Goal: Information Seeking & Learning: Learn about a topic

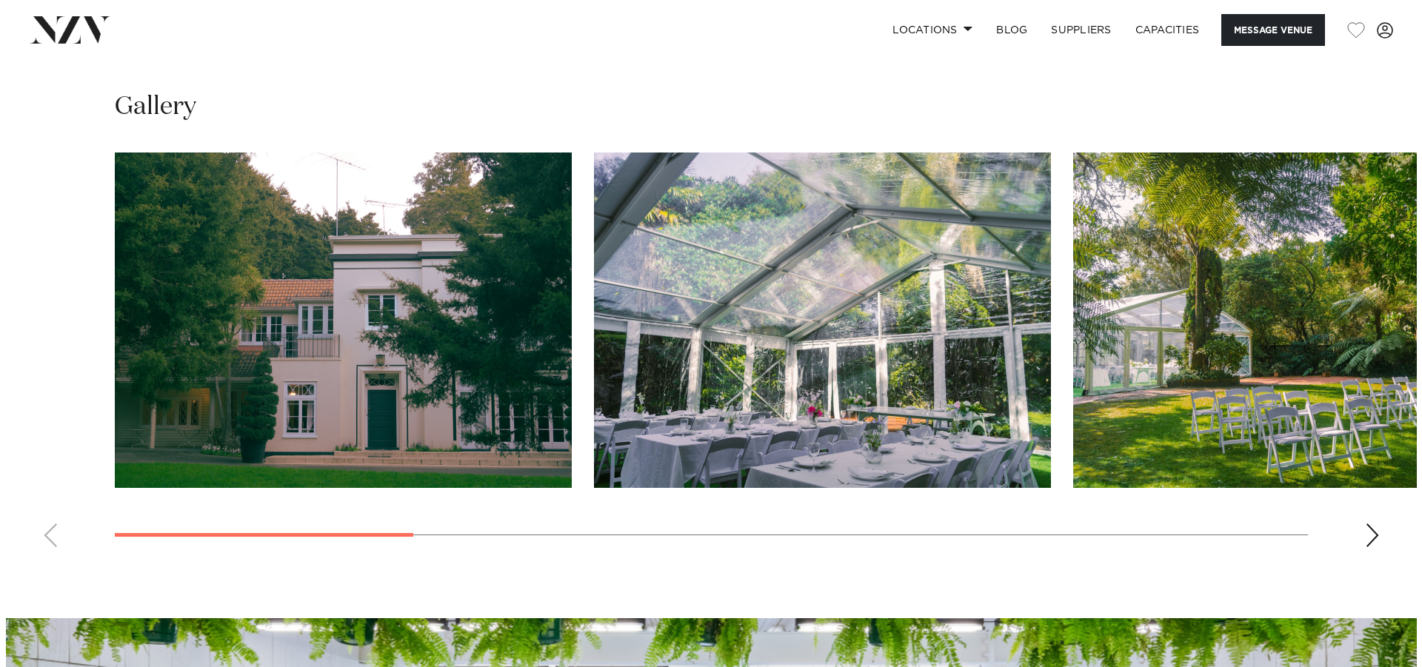
scroll to position [1482, 0]
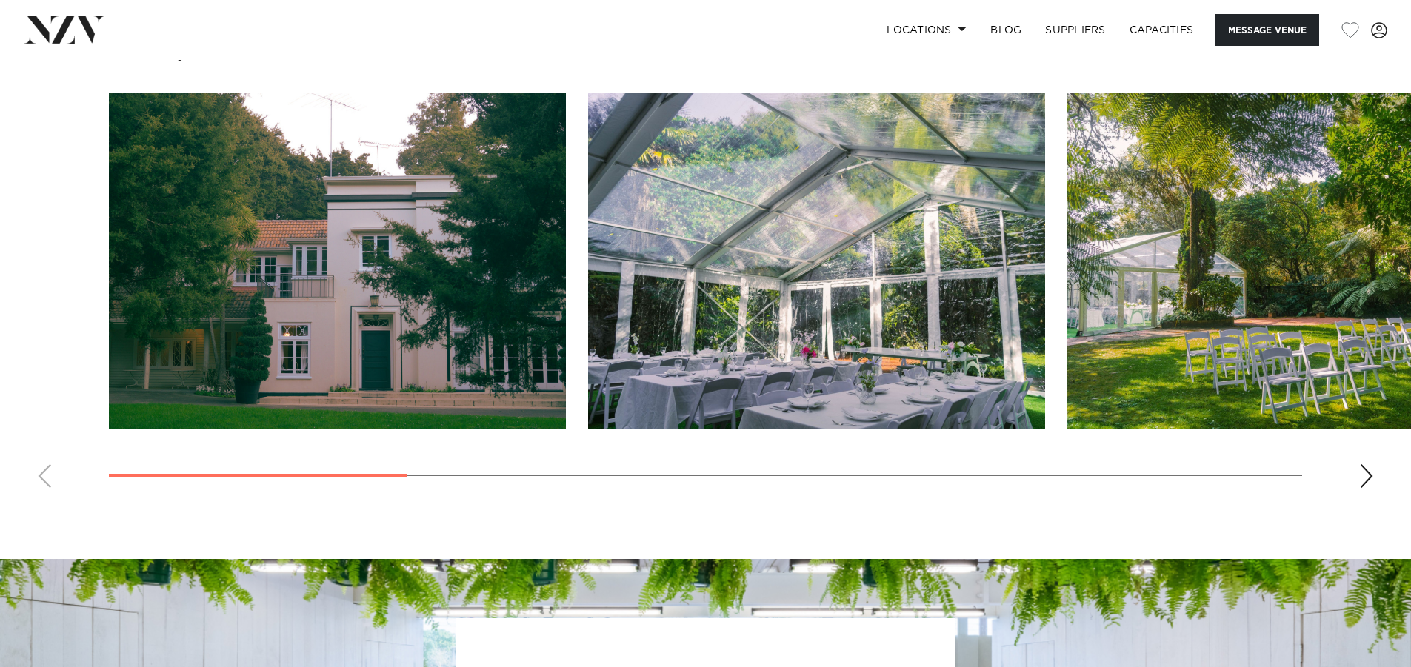
click at [874, 275] on img "2 / 10" at bounding box center [816, 261] width 457 height 336
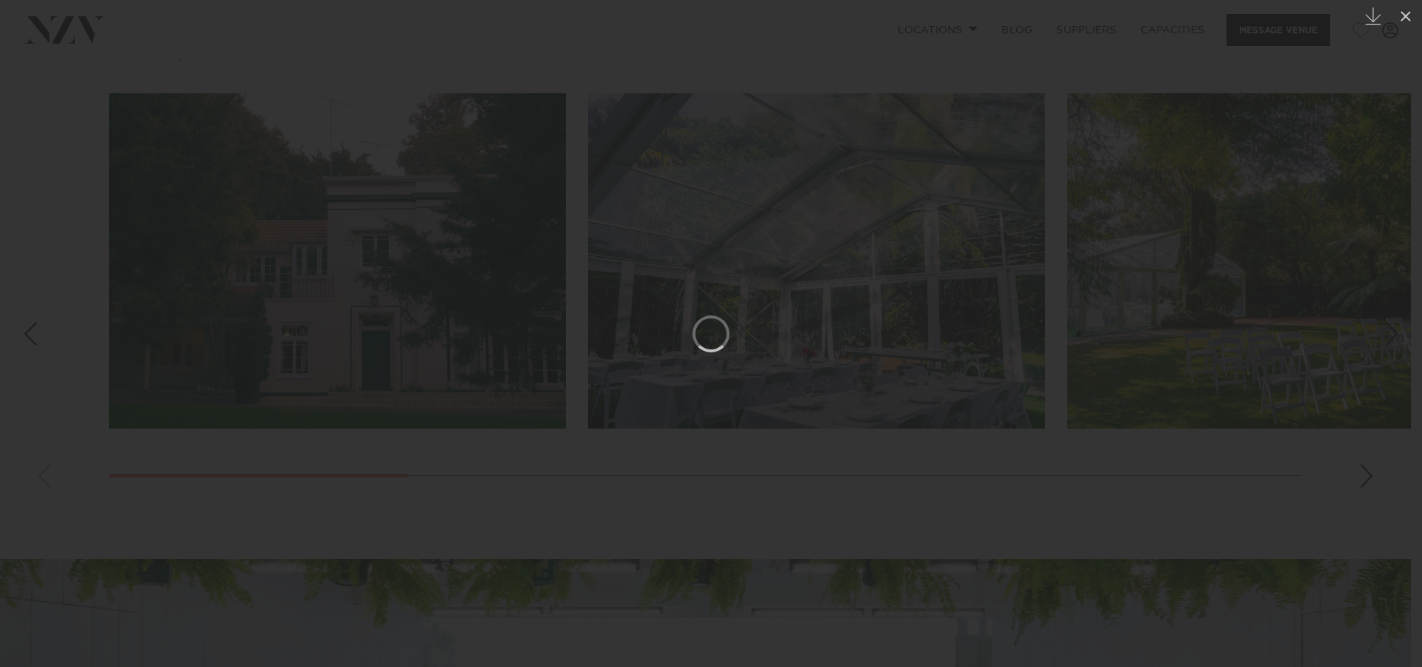
click at [31, 394] on div at bounding box center [711, 333] width 1422 height 667
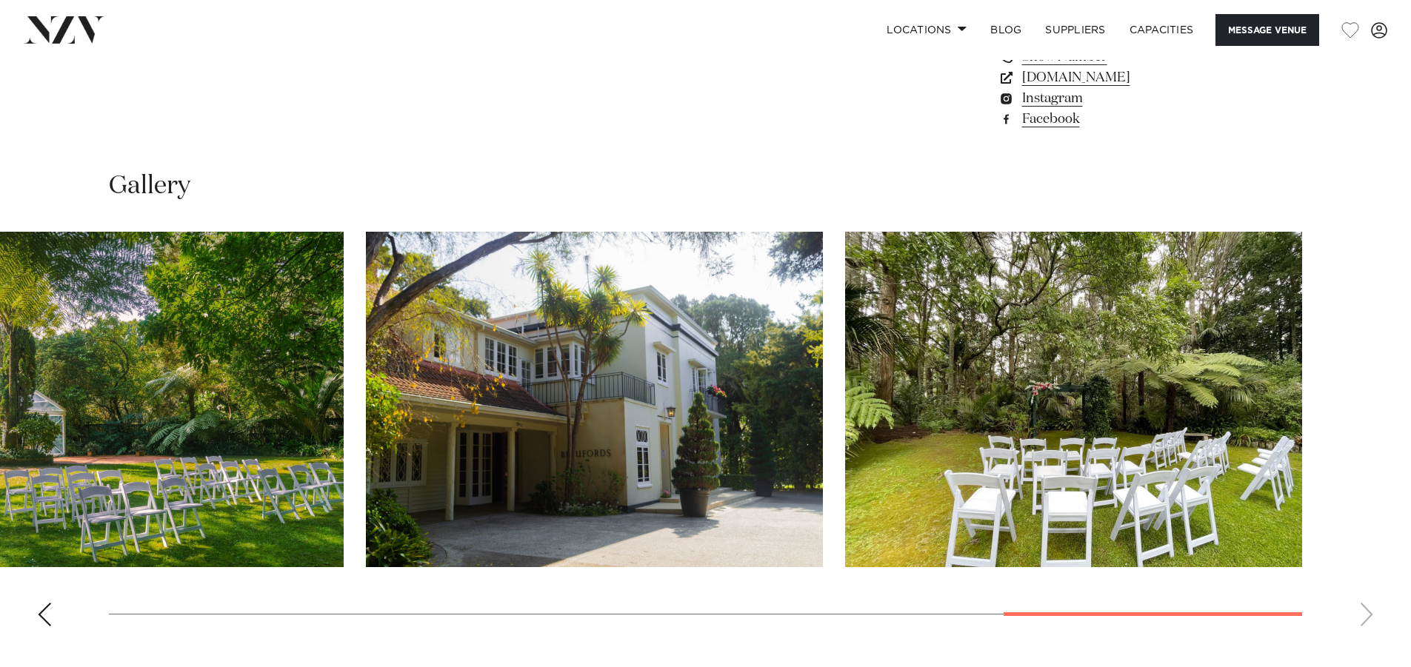
scroll to position [1334, 0]
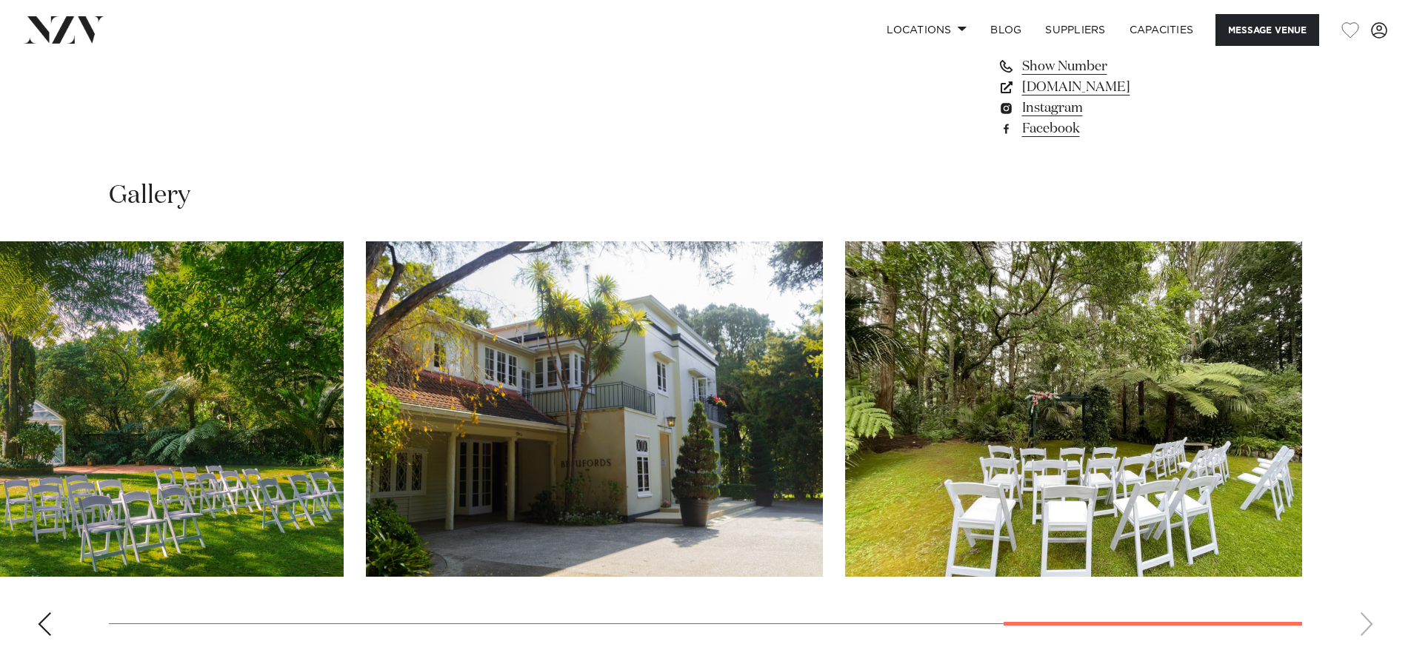
click at [1033, 424] on img "10 / 10" at bounding box center [1073, 410] width 457 height 336
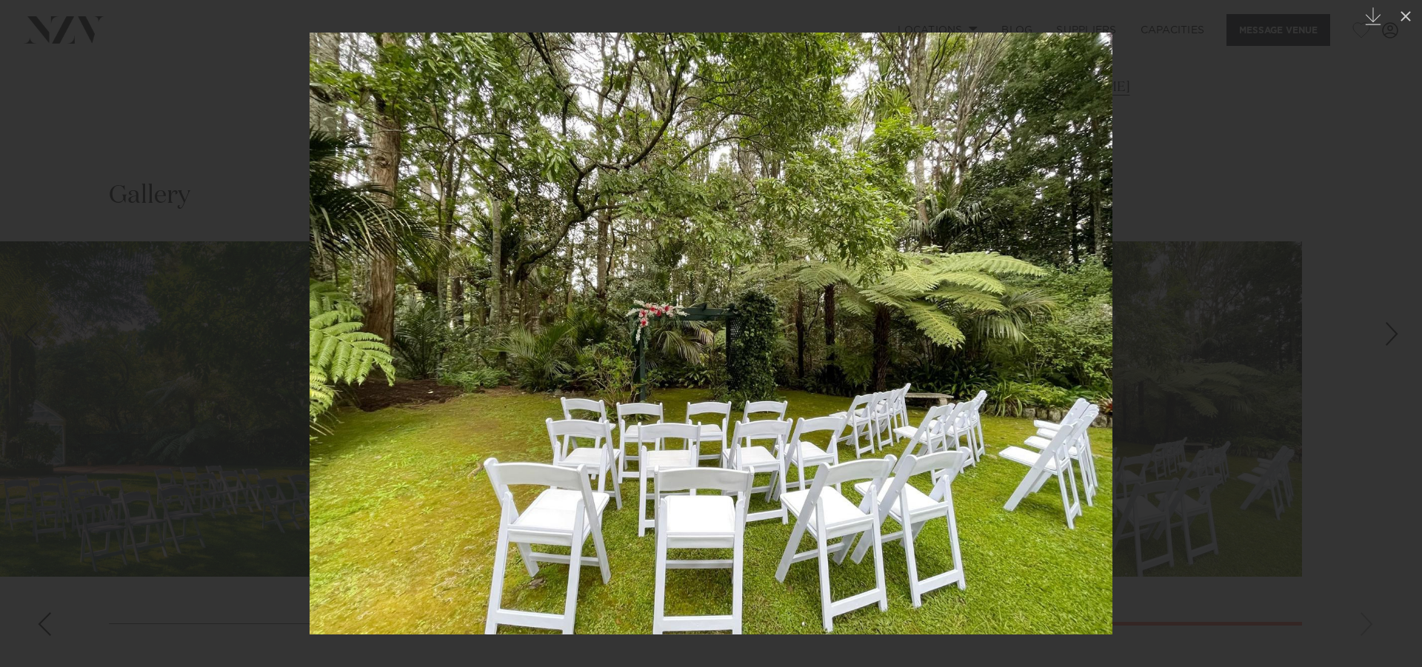
click at [1384, 335] on div "Next slide" at bounding box center [1392, 334] width 20 height 28
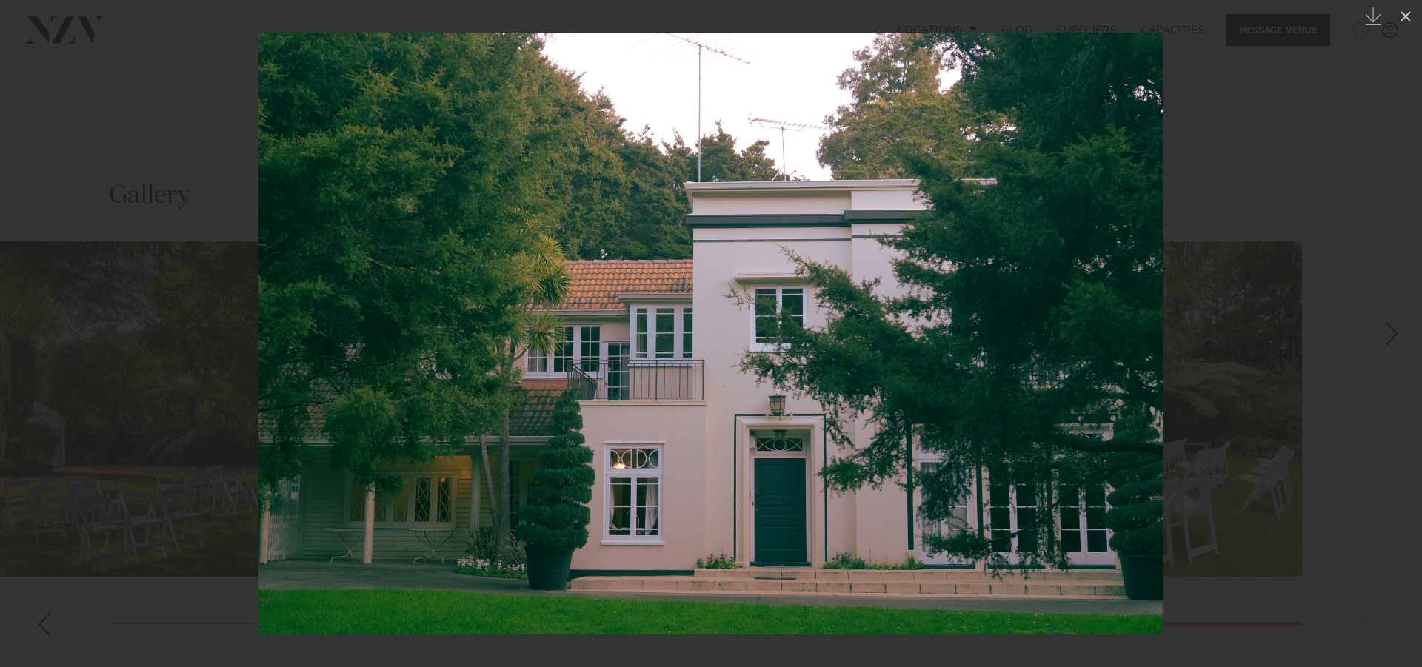
click at [1384, 335] on div "Next slide" at bounding box center [1392, 334] width 20 height 28
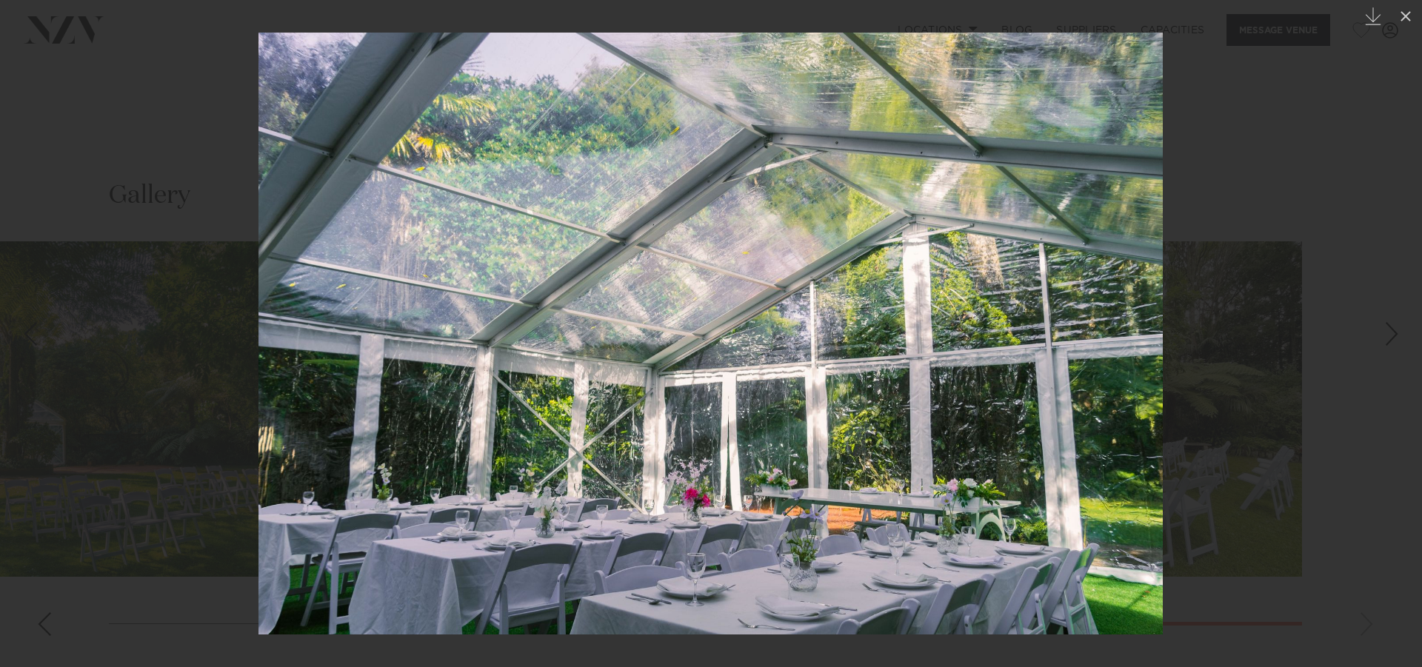
click at [1384, 335] on div "Next slide" at bounding box center [1392, 334] width 20 height 28
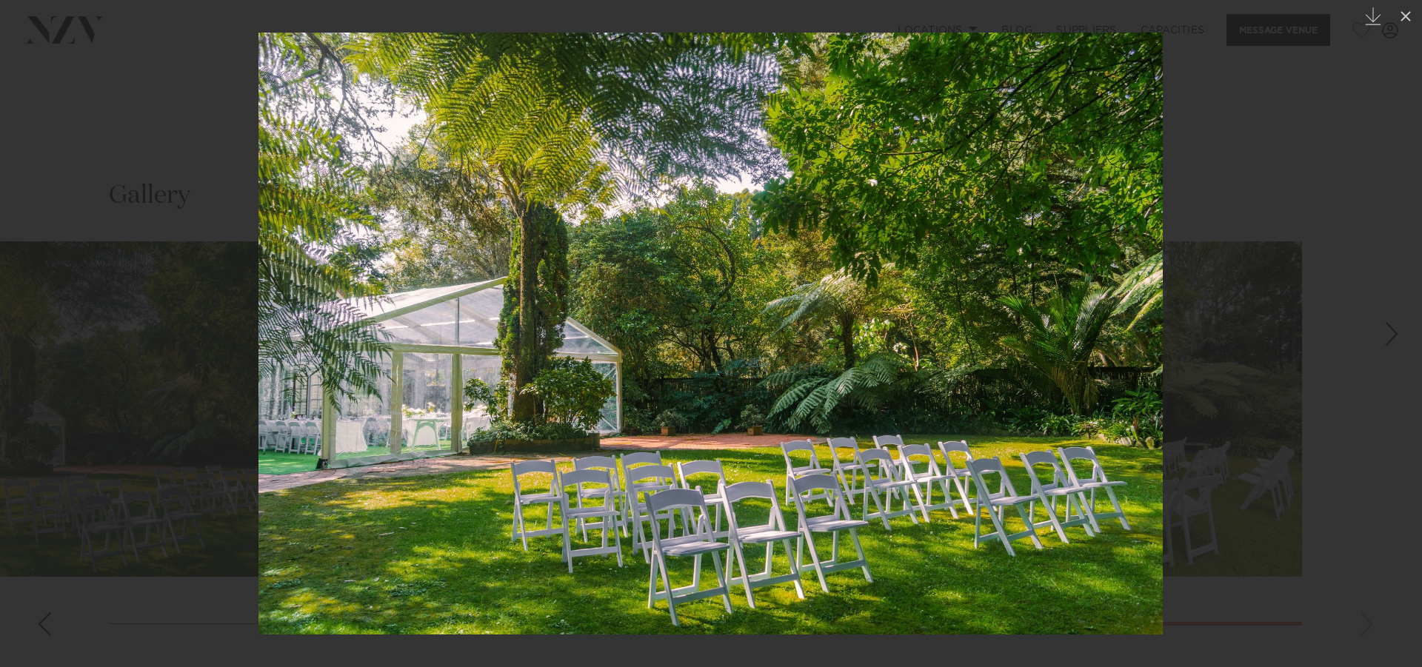
click at [1384, 335] on div "Next slide" at bounding box center [1392, 334] width 20 height 28
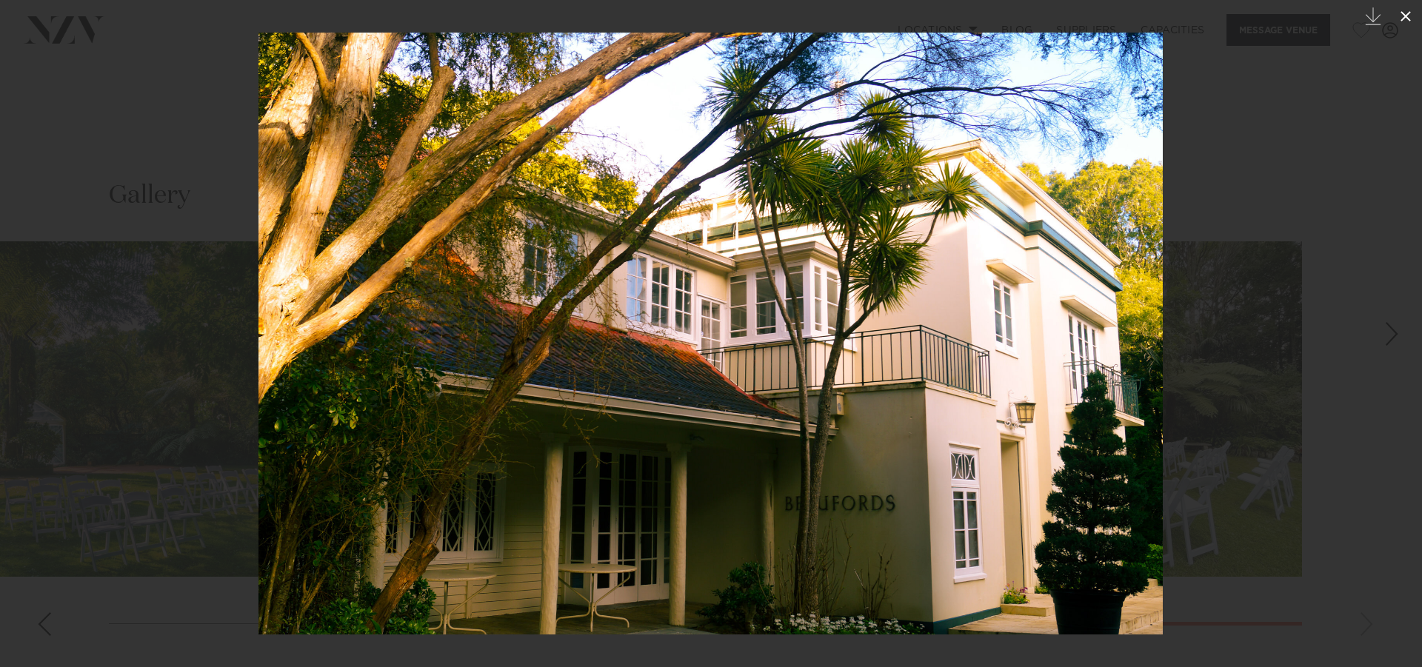
click at [1411, 9] on icon at bounding box center [1406, 16] width 18 height 18
